Goal: Ask a question: Seek information or help from site administrators or community

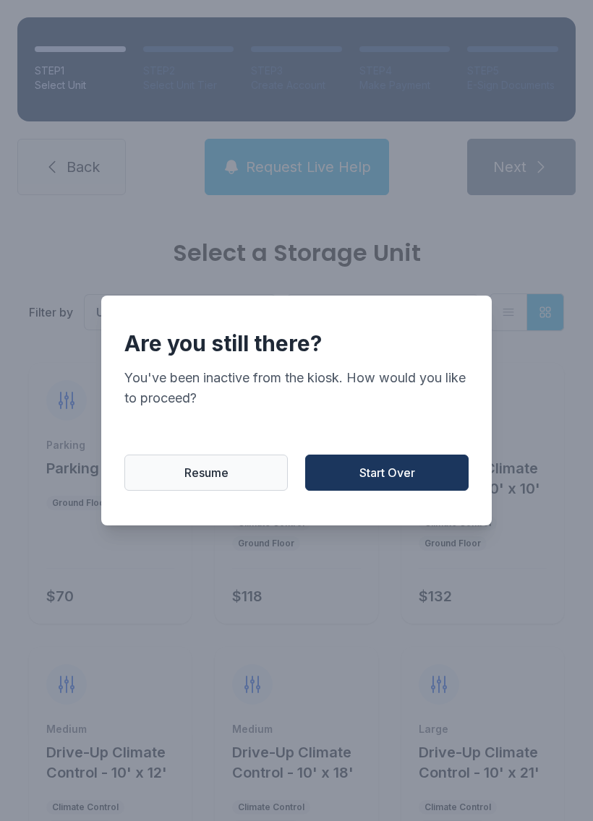
scroll to position [681, 0]
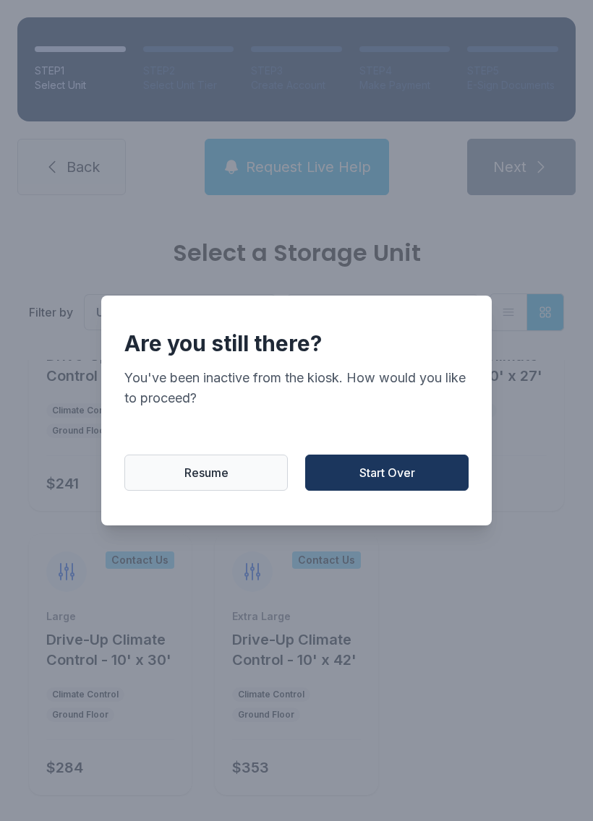
click at [397, 481] on span "Start Over" at bounding box center [387, 472] width 56 height 17
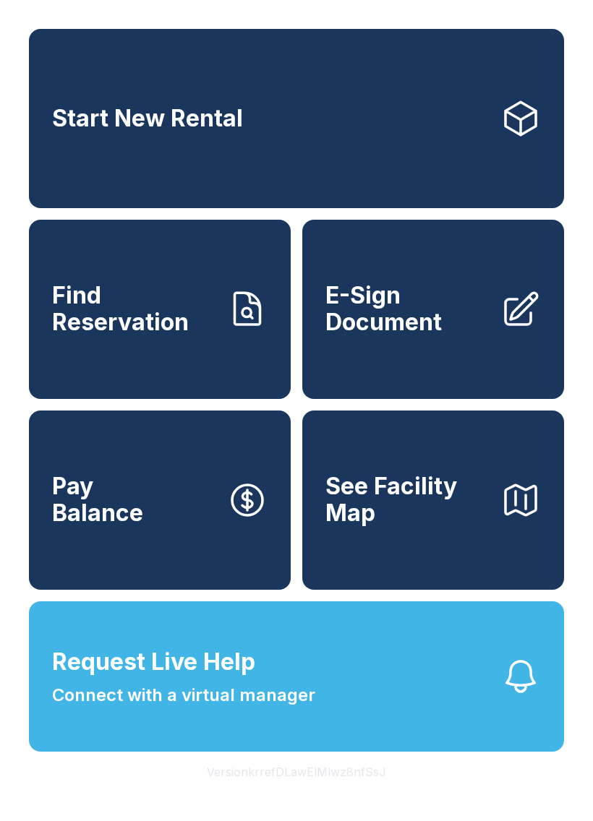
click at [489, 705] on button "Request Live Help Connect with a virtual manager" at bounding box center [296, 676] width 535 height 150
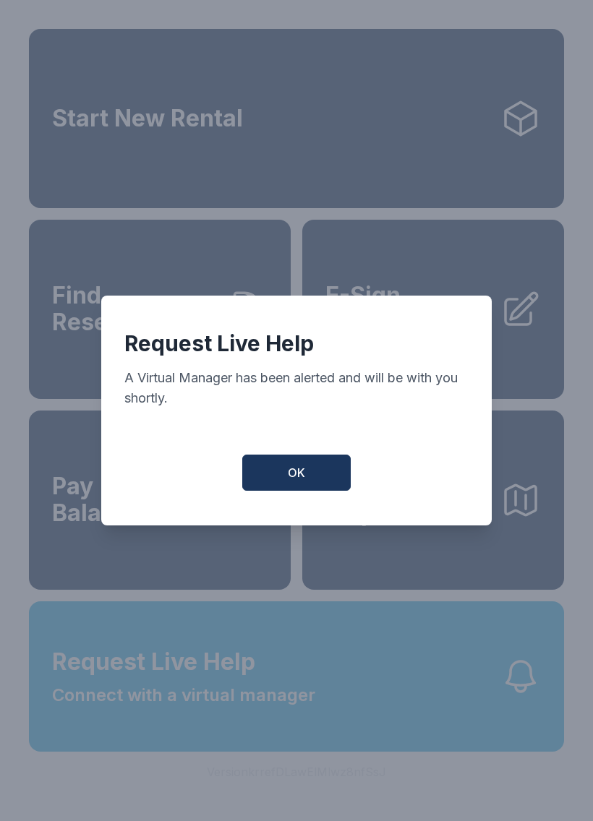
click at [307, 483] on button "OK" at bounding box center [296, 473] width 108 height 36
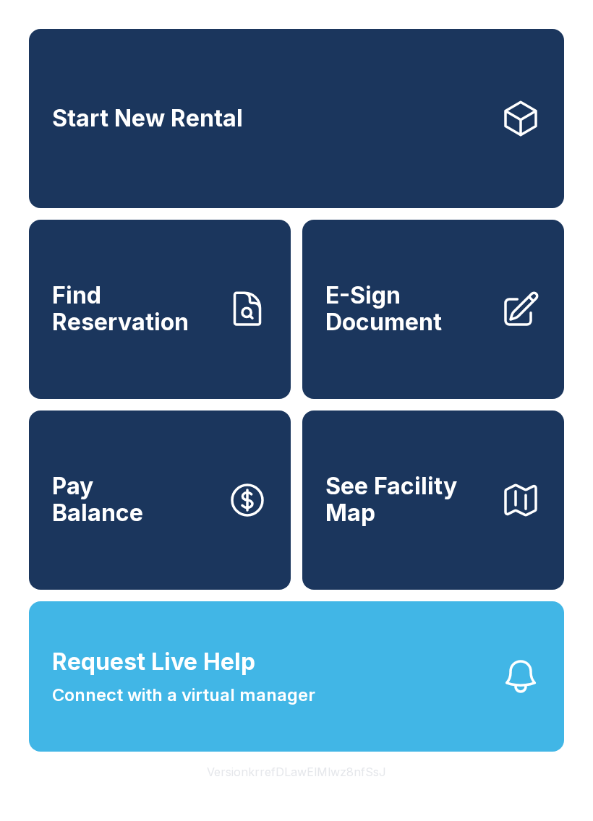
click at [337, 684] on button "Request Live Help Connect with a virtual manager" at bounding box center [296, 676] width 535 height 150
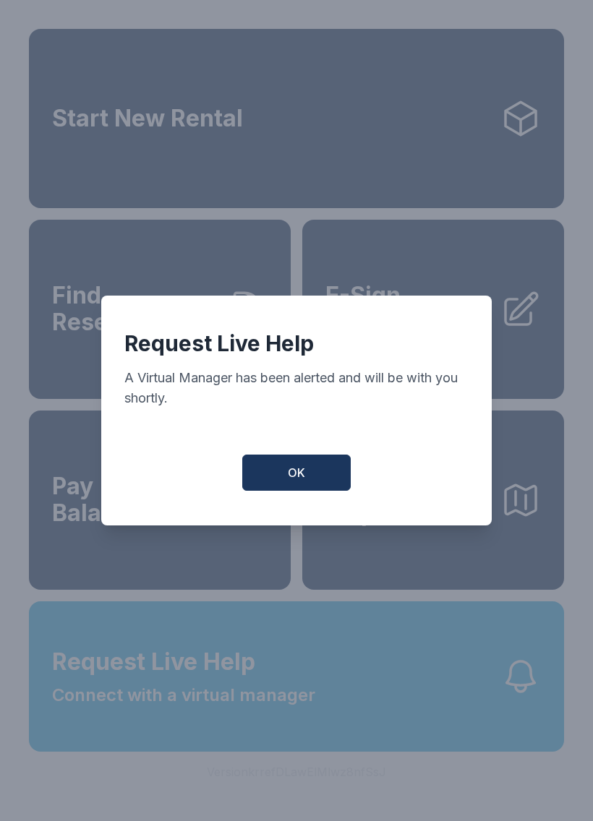
click at [304, 479] on span "OK" at bounding box center [296, 472] width 17 height 17
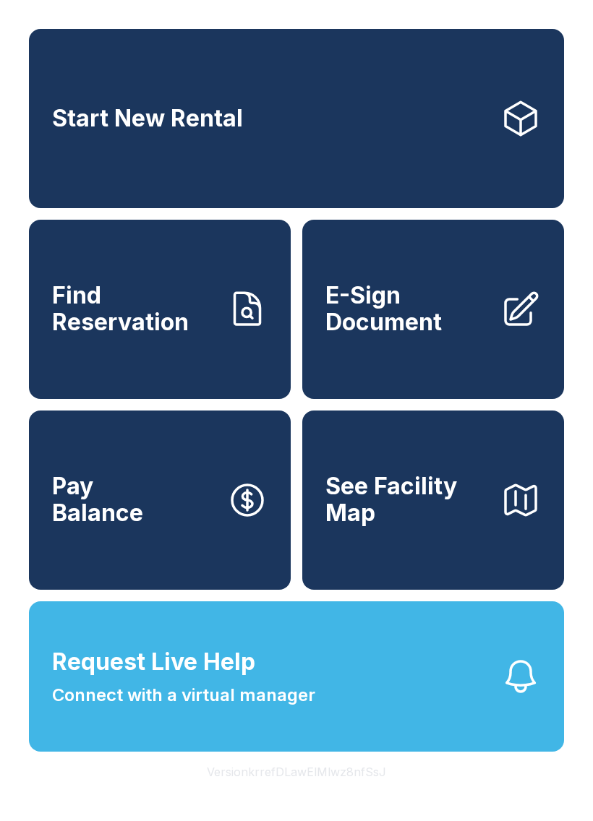
click at [522, 730] on button "Request Live Help Connect with a virtual manager" at bounding box center [296, 676] width 535 height 150
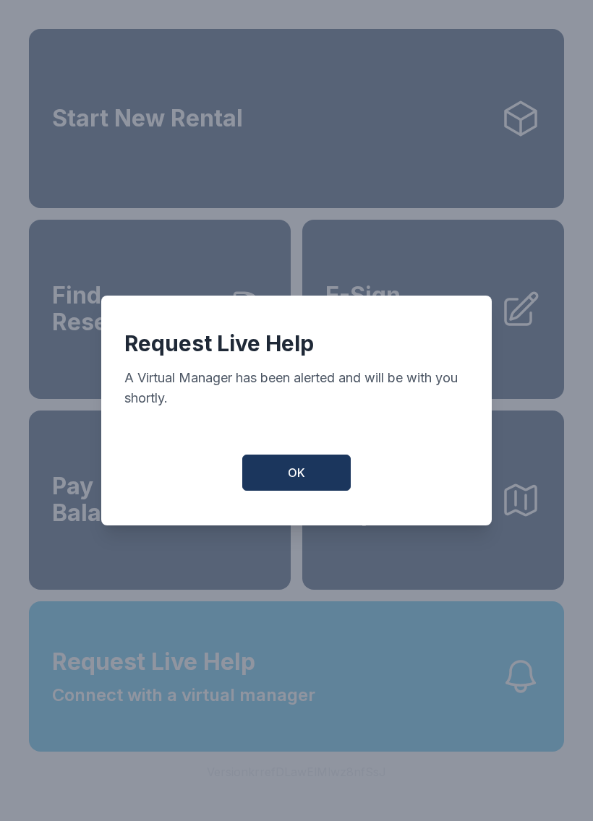
click at [320, 481] on button "OK" at bounding box center [296, 473] width 108 height 36
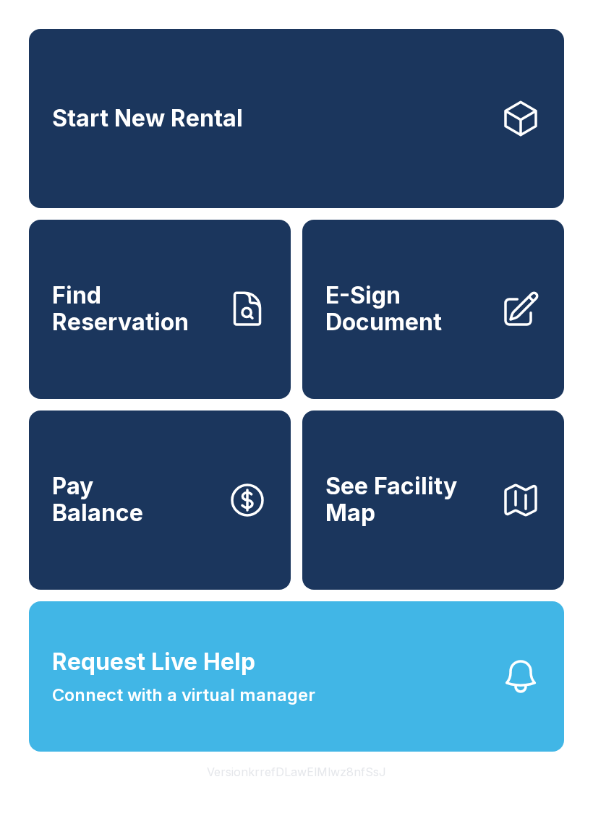
click at [319, 699] on button "Request Live Help Connect with a virtual manager" at bounding box center [296, 676] width 535 height 150
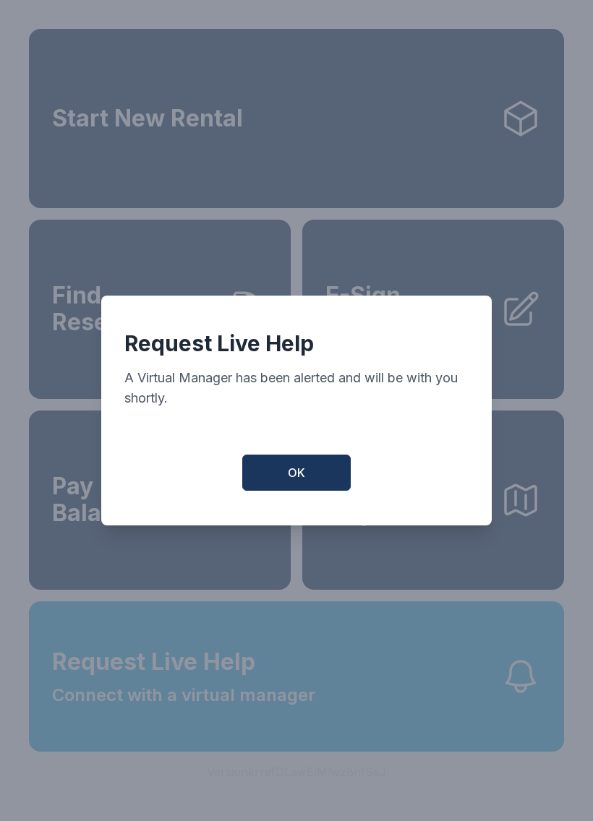
click at [302, 471] on span "OK" at bounding box center [296, 472] width 17 height 17
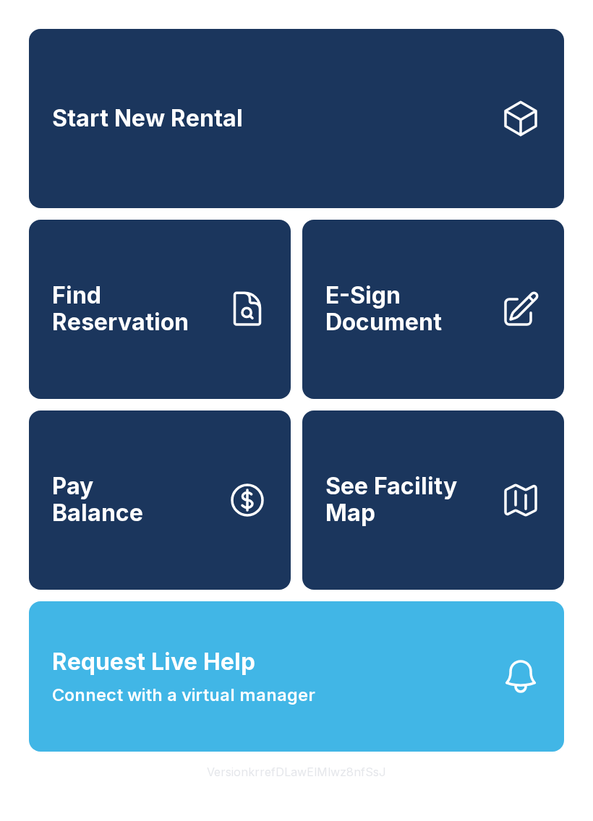
click at [199, 679] on span "Request Live Help" at bounding box center [153, 662] width 203 height 35
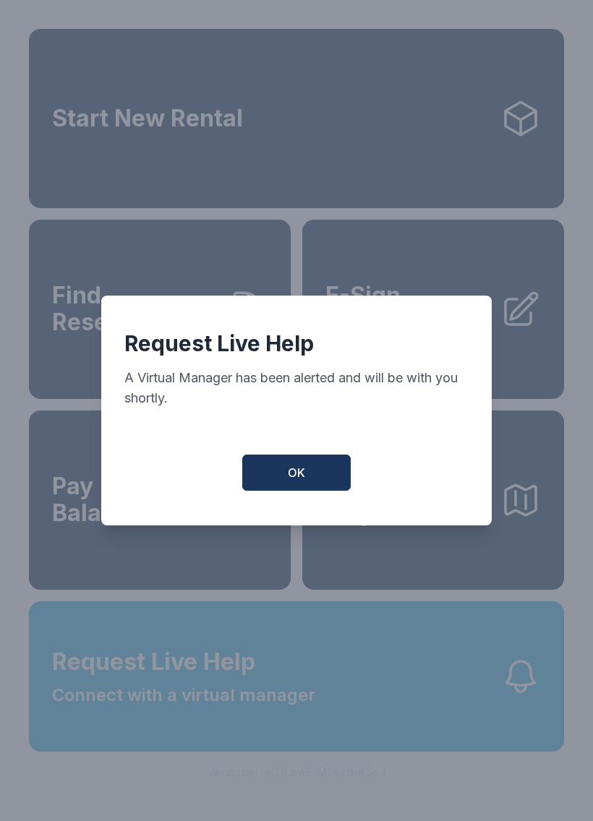
click at [316, 469] on button "OK" at bounding box center [296, 473] width 108 height 36
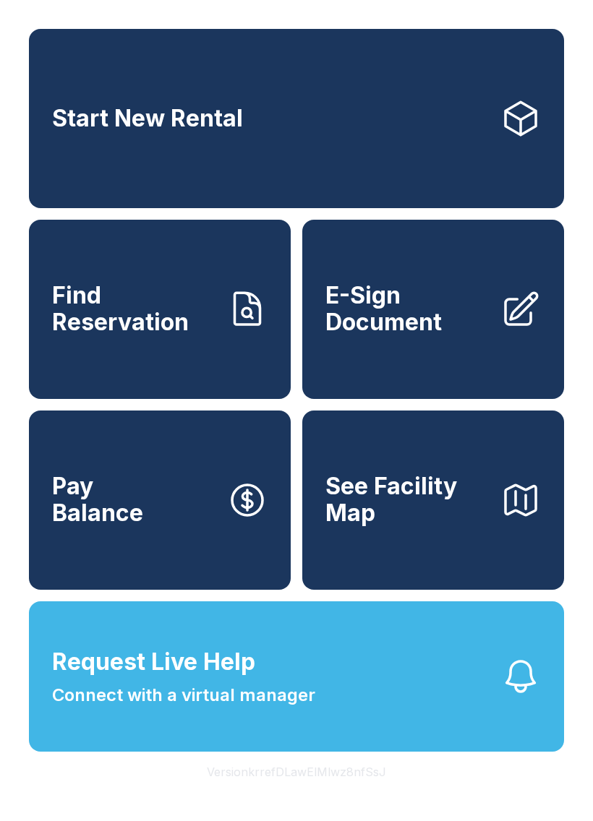
click at [531, 696] on icon "button" at bounding box center [520, 676] width 40 height 40
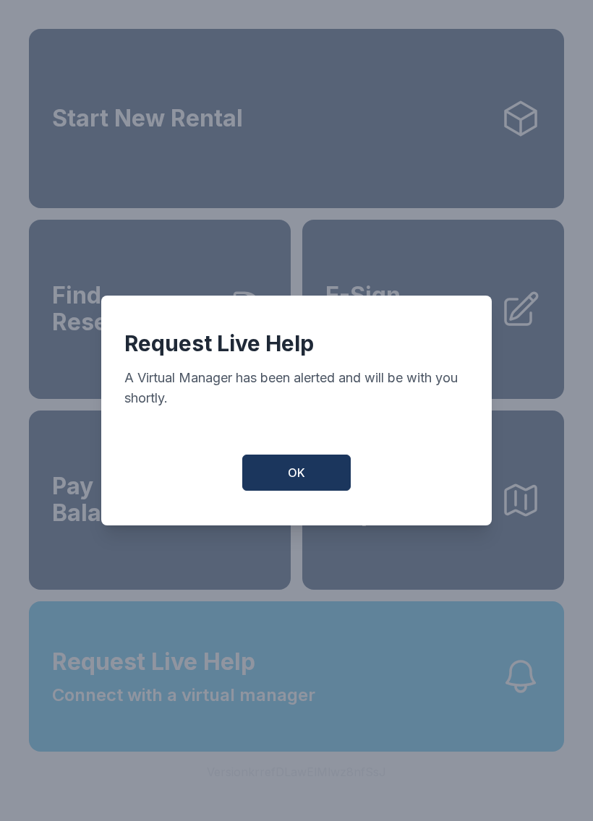
click at [292, 481] on span "OK" at bounding box center [296, 472] width 17 height 17
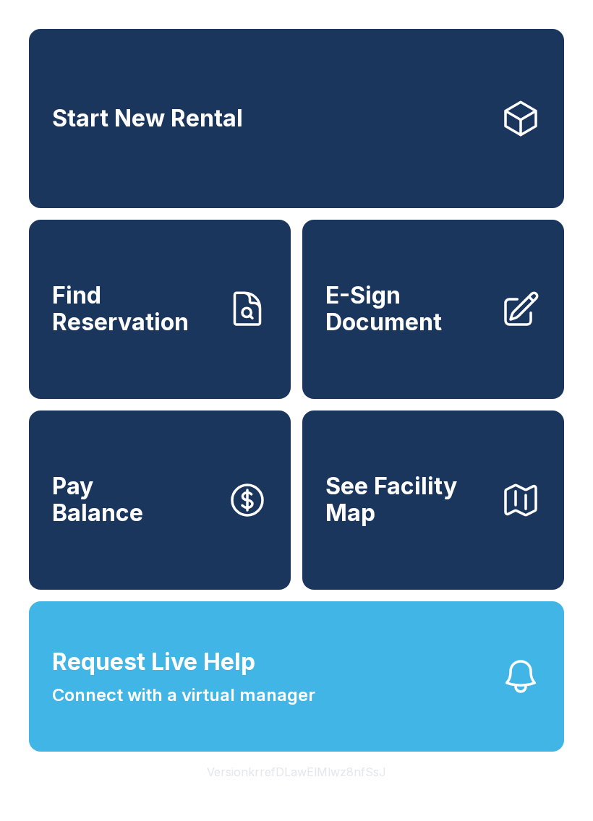
click at [514, 697] on icon "button" at bounding box center [520, 676] width 40 height 40
